Goal: Complete application form: Complete application form

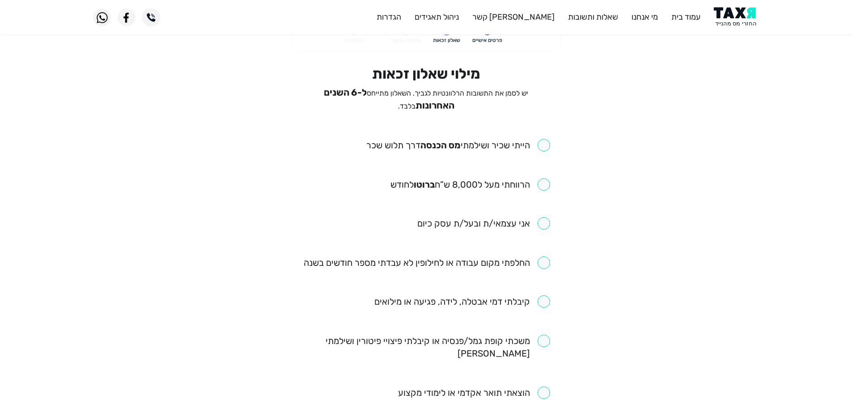
scroll to position [45, 0]
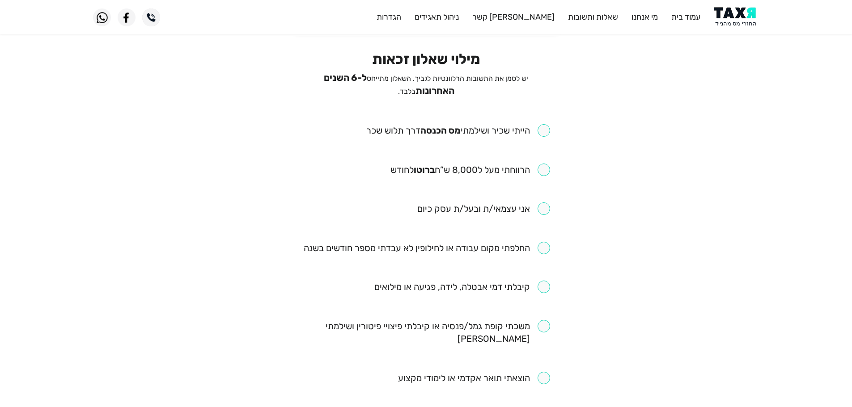
click at [544, 132] on input "checkbox" at bounding box center [458, 130] width 184 height 13
checkbox input "true"
click at [545, 168] on input "checkbox" at bounding box center [470, 170] width 160 height 13
checkbox input "true"
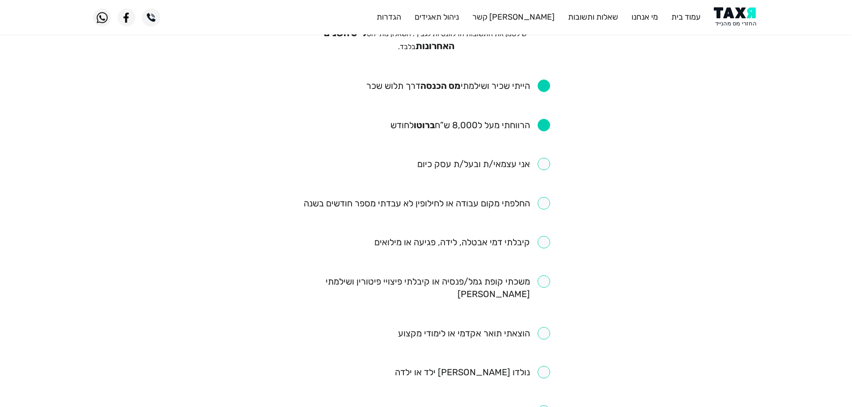
click at [542, 199] on input "checkbox" at bounding box center [427, 203] width 246 height 13
checkbox input "true"
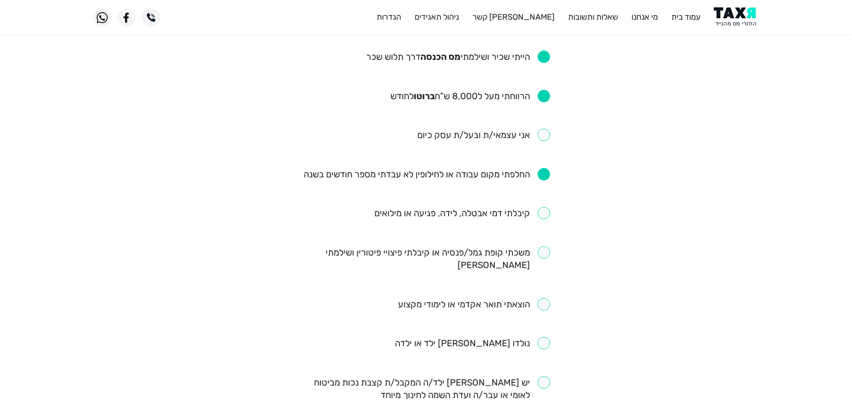
scroll to position [134, 0]
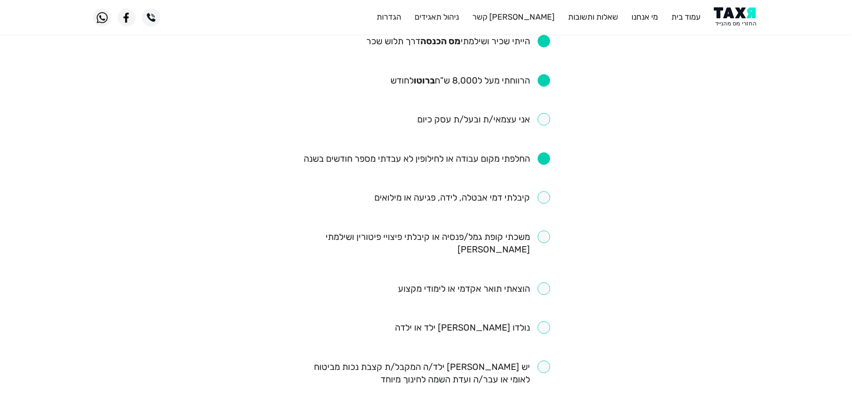
click at [544, 196] on input "checkbox" at bounding box center [462, 197] width 176 height 13
checkbox input "true"
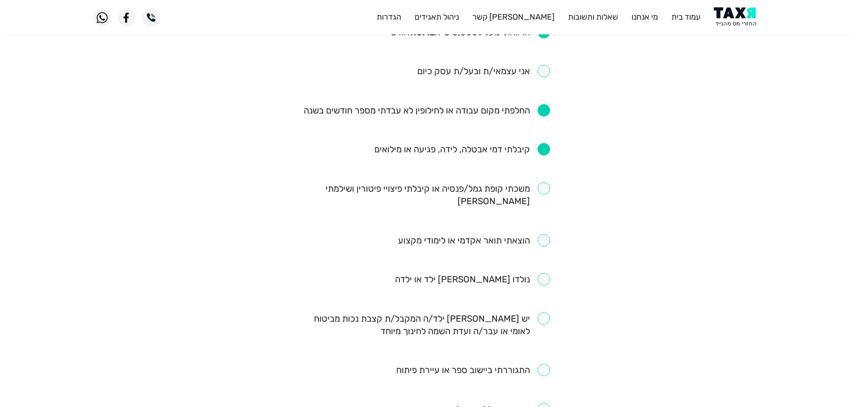
scroll to position [268, 0]
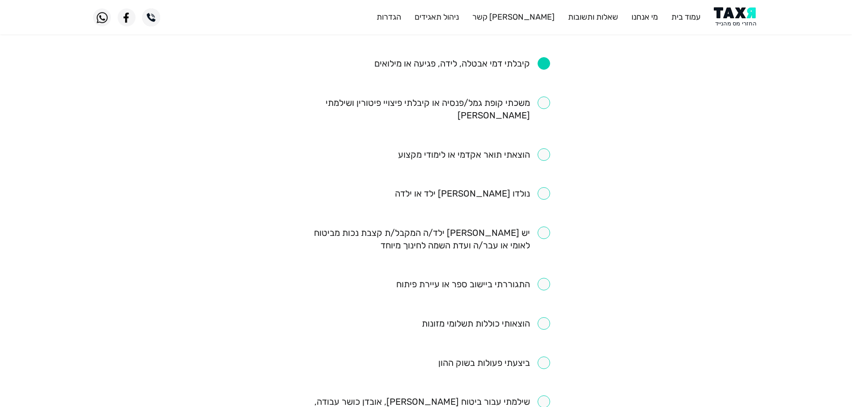
click at [546, 102] on input "checkbox" at bounding box center [426, 109] width 248 height 25
checkbox input "true"
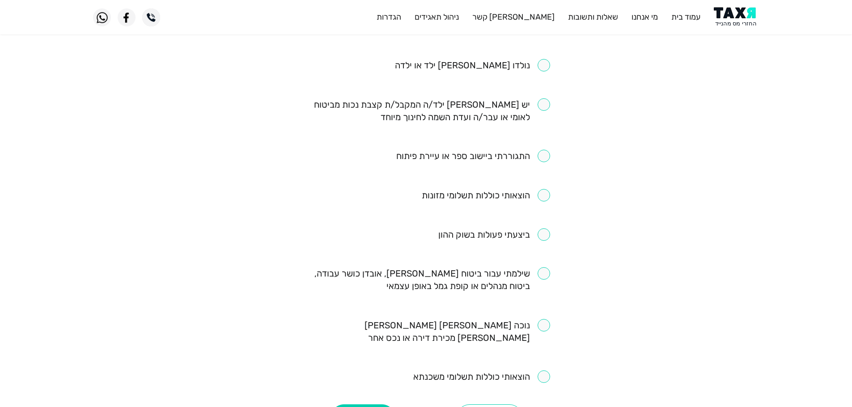
scroll to position [486, 0]
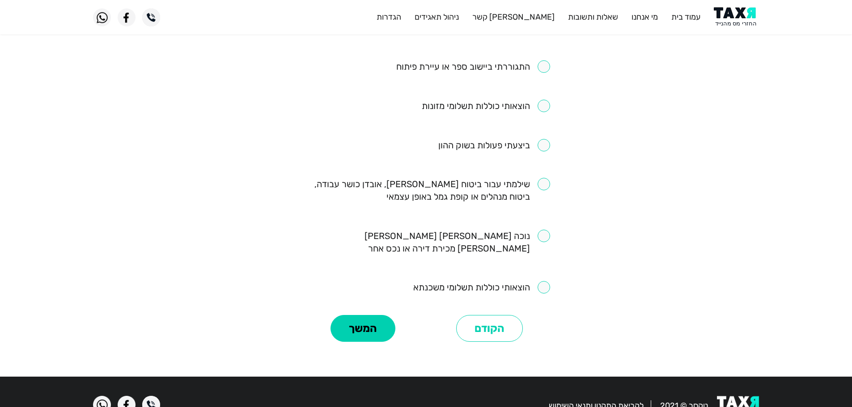
click at [547, 178] on input "checkbox" at bounding box center [426, 190] width 248 height 25
checkbox input "true"
click at [361, 315] on button "המשך" at bounding box center [363, 328] width 65 height 27
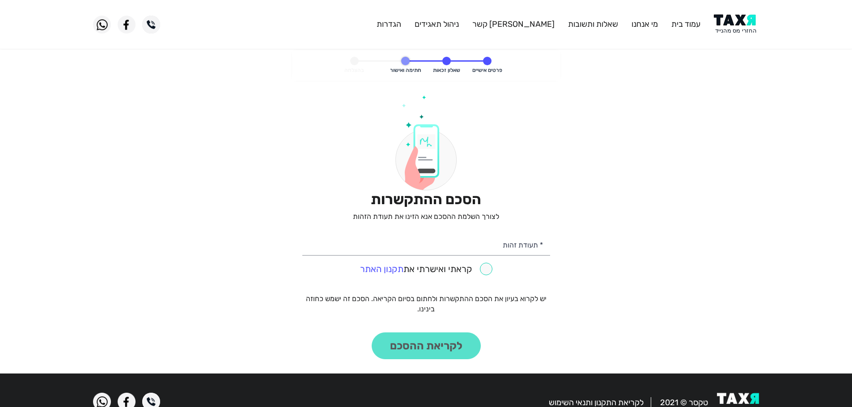
click at [735, 24] on img at bounding box center [736, 24] width 45 height 20
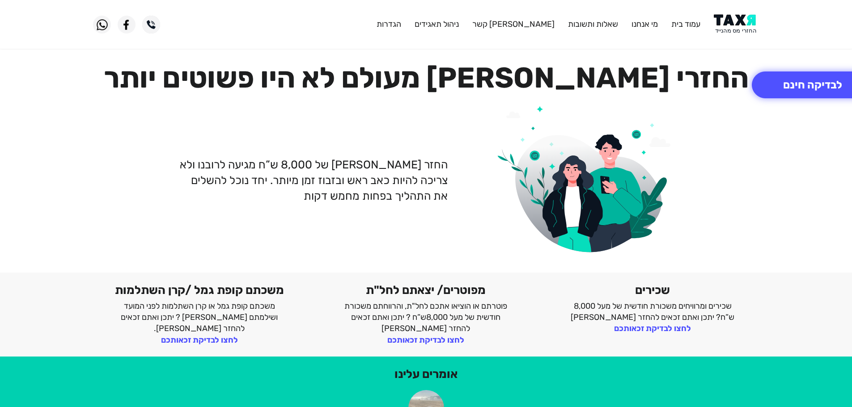
click at [725, 22] on img at bounding box center [736, 24] width 45 height 20
click at [806, 82] on button "לבדיקה חינם" at bounding box center [813, 85] width 122 height 27
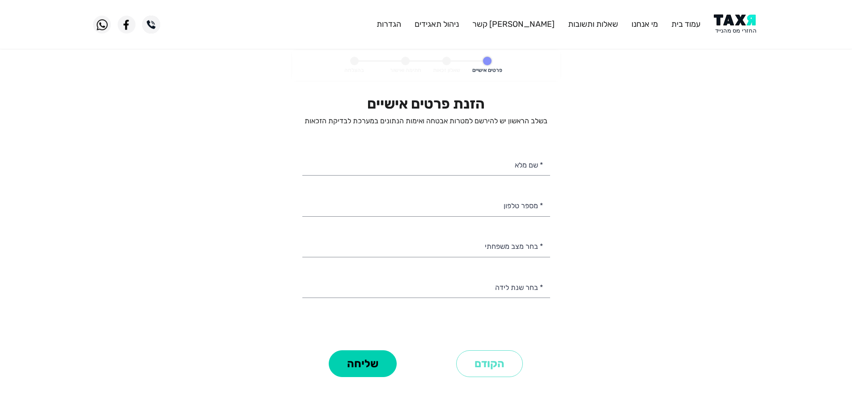
select select
click at [463, 212] on input "* מספר טלפון" at bounding box center [426, 205] width 248 height 23
paste input "[PERSON_NAME]"
type input "[PERSON_NAME]"
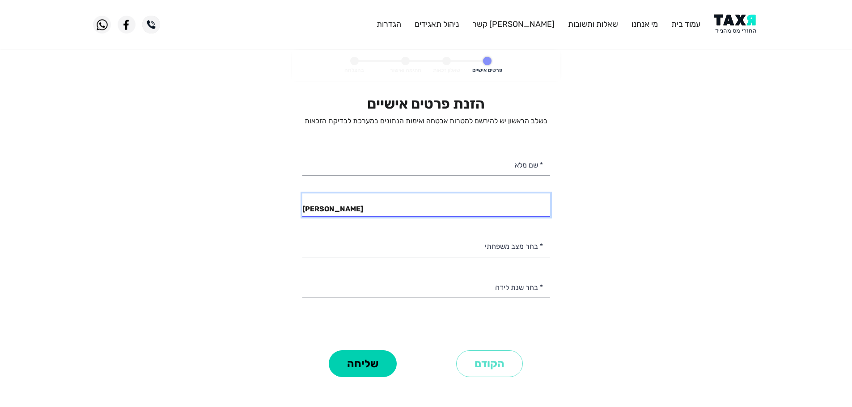
drag, startPoint x: 336, startPoint y: 209, endPoint x: 278, endPoint y: 217, distance: 58.7
click at [278, 217] on personal-details "פרטים אישיים שאלון זכאות חתימה ואישור בהצלחה הזנת פרטים אישיים בשלב הראשון יש ל…" at bounding box center [426, 227] width 852 height 355
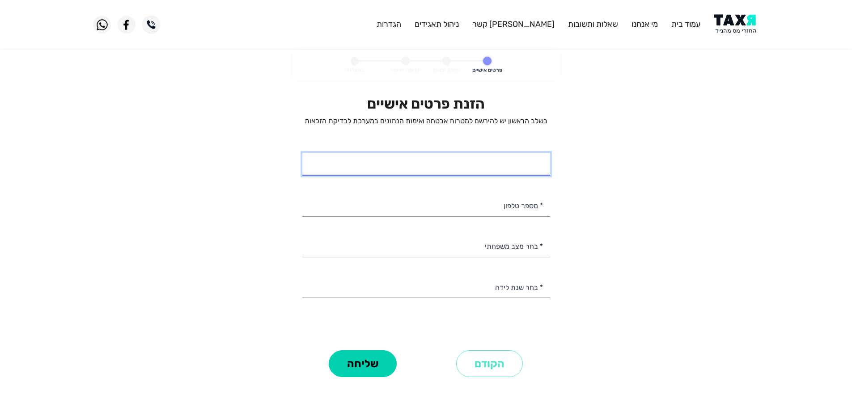
click at [429, 168] on input "* שם מלא" at bounding box center [426, 164] width 248 height 23
paste input "[PERSON_NAME]"
type input "[PERSON_NAME]"
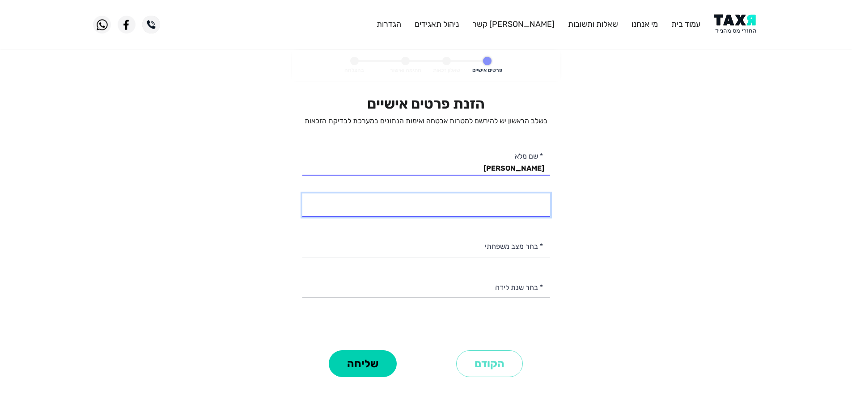
click at [530, 204] on input "* מספר טלפון" at bounding box center [426, 205] width 248 height 23
type input "058-7891429"
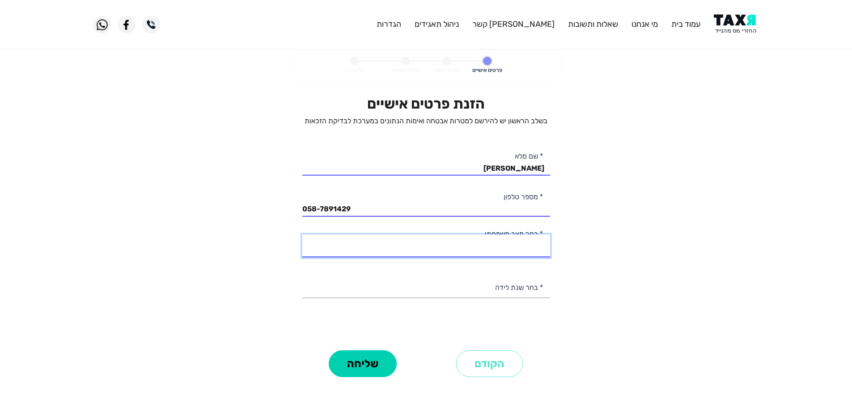
click at [480, 248] on select "רווק/ה נשוי/[PERSON_NAME]/ה אלמן/נה" at bounding box center [426, 246] width 248 height 23
select select "1: Single"
click at [302, 235] on select "רווק/ה נשוי/[PERSON_NAME]/ה אלמן/נה" at bounding box center [426, 246] width 248 height 23
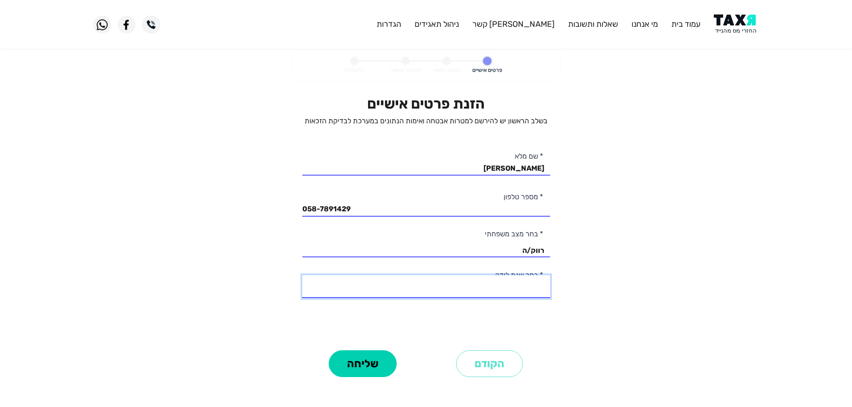
click at [518, 288] on select "2003 2002 2001 2000 1999 1998 1997 1996 1995 1994 1993 1992 1991 1990 1989 1988…" at bounding box center [426, 286] width 248 height 23
select select "14: 1990"
click at [302, 275] on select "2003 2002 2001 2000 1999 1998 1997 1996 1995 1994 1993 1992 1991 1990 1989 1988…" at bounding box center [426, 286] width 248 height 23
click at [371, 360] on button "שליחה" at bounding box center [363, 364] width 68 height 27
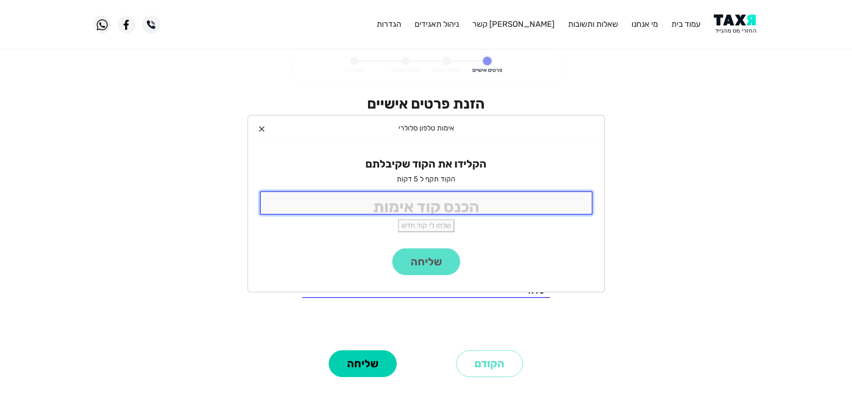
click at [461, 202] on input "tel" at bounding box center [426, 203] width 333 height 24
type input "9988"
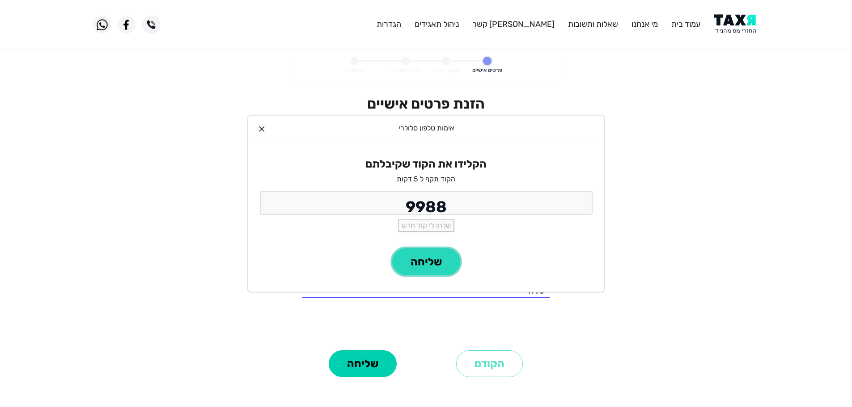
click at [433, 268] on button "שליחה" at bounding box center [426, 262] width 68 height 27
